Goal: Information Seeking & Learning: Learn about a topic

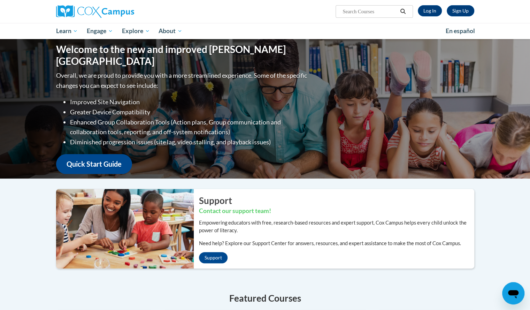
click at [431, 4] on div "Sign Up Log In Search Search..." at bounding box center [337, 9] width 286 height 18
click at [431, 8] on link "Log In" at bounding box center [430, 10] width 24 height 11
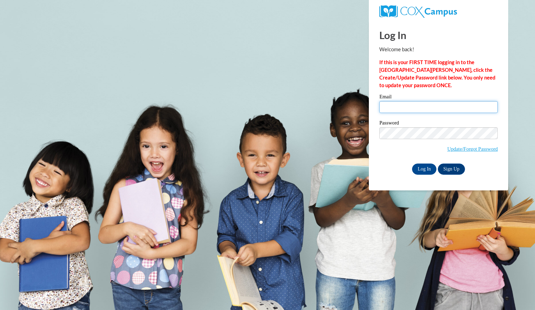
click at [457, 109] on input "Email" at bounding box center [439, 107] width 118 height 12
click at [449, 106] on input "Email" at bounding box center [439, 107] width 118 height 12
type input "brendellauren@aasd.k12.wi.us"
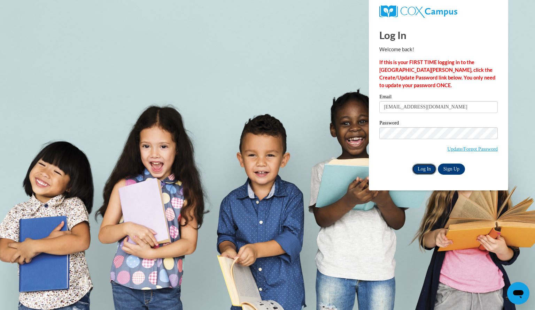
click at [426, 167] on input "Log In" at bounding box center [424, 168] width 24 height 11
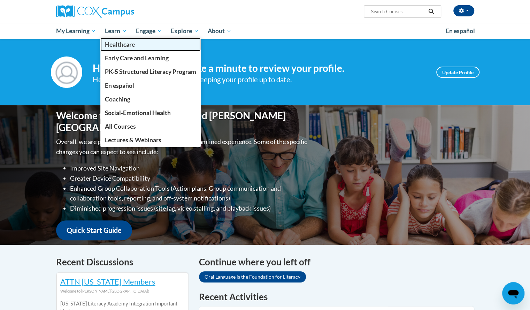
click at [109, 38] on link "Healthcare" at bounding box center [150, 45] width 100 height 14
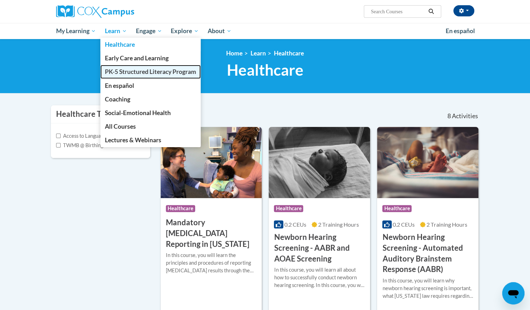
click at [118, 69] on span "PK-5 Structured Literacy Program" at bounding box center [150, 71] width 91 height 7
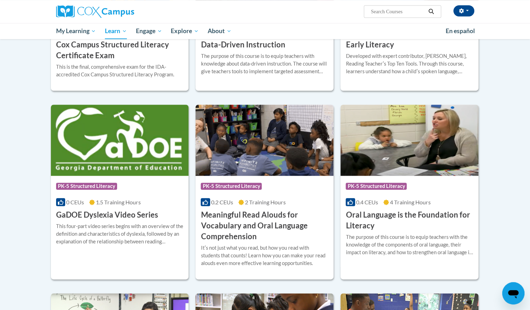
scroll to position [337, 0]
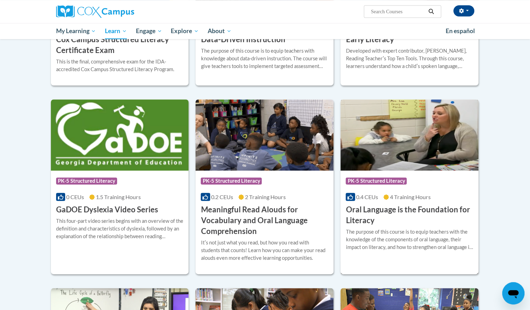
click at [376, 214] on h3 "Oral Language is the Foundation for Literacy" at bounding box center [410, 215] width 128 height 22
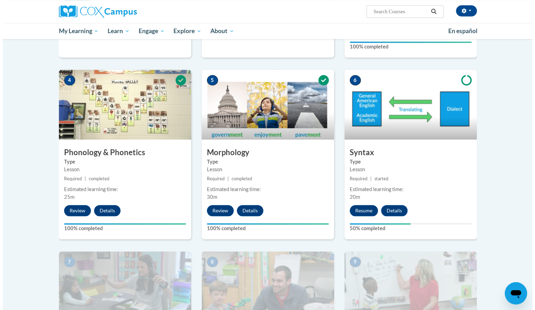
scroll to position [315, 0]
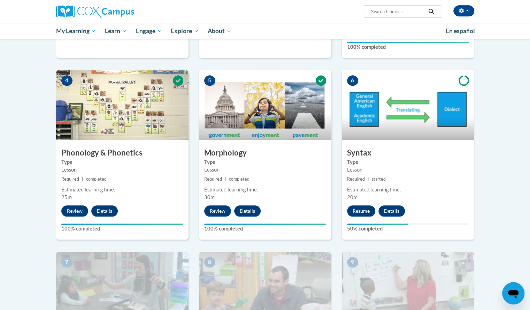
click at [357, 203] on div "6 Syntax Type Lesson Required | started Estimated learning time: 20m Resume Det…" at bounding box center [408, 154] width 132 height 169
click at [356, 208] on button "Resume" at bounding box center [361, 210] width 28 height 11
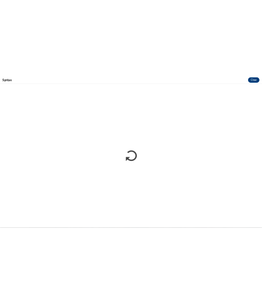
scroll to position [0, 0]
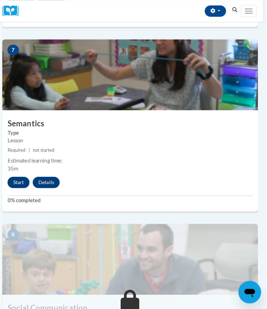
scroll to position [1211, 3]
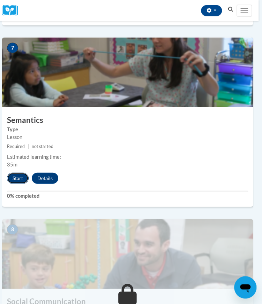
click at [15, 173] on button "Start" at bounding box center [18, 178] width 22 height 11
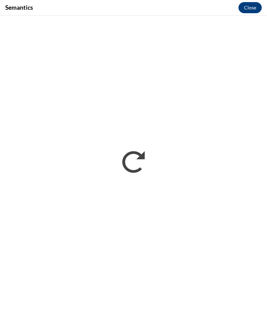
scroll to position [0, 0]
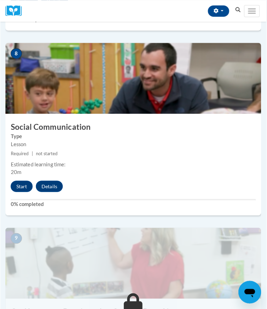
scroll to position [1388, 1]
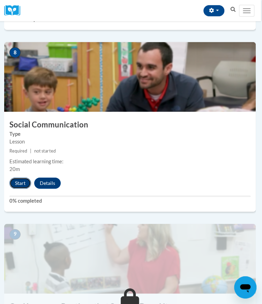
click at [19, 182] on button "Start" at bounding box center [20, 183] width 22 height 11
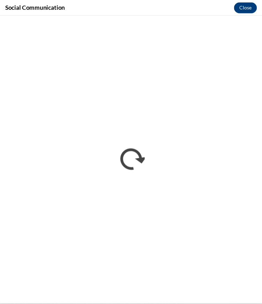
scroll to position [0, 0]
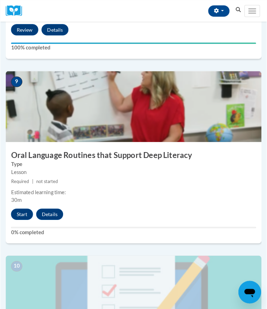
scroll to position [1530, 0]
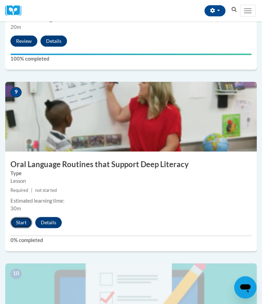
click at [17, 219] on button "Start" at bounding box center [21, 222] width 22 height 11
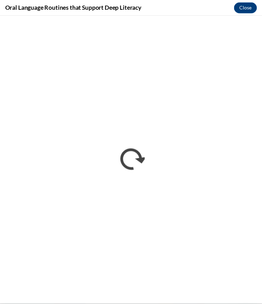
scroll to position [0, 0]
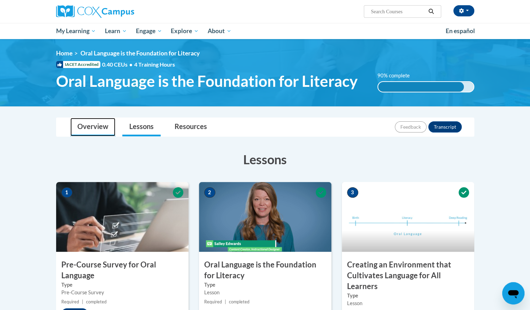
click at [105, 122] on link "Overview" at bounding box center [92, 127] width 45 height 18
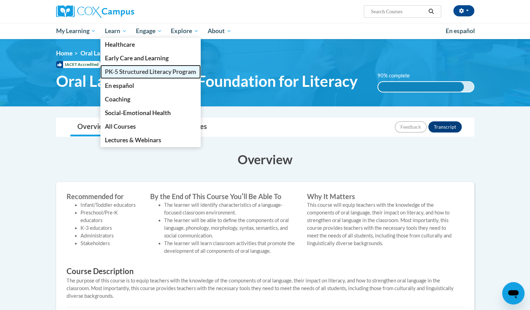
click at [129, 74] on span "PK-5 Structured Literacy Program" at bounding box center [150, 71] width 91 height 7
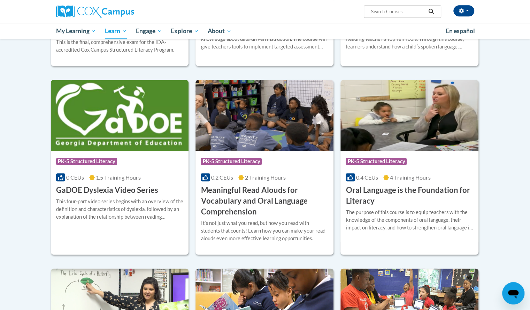
scroll to position [357, 0]
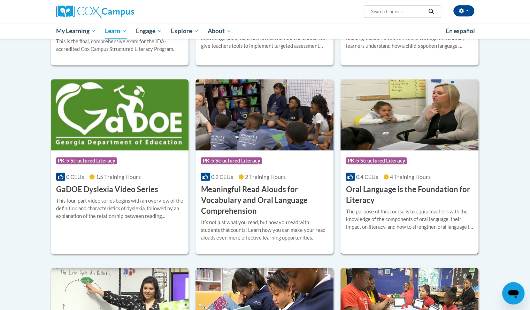
click at [367, 137] on img at bounding box center [409, 114] width 138 height 71
